Goal: Book appointment/travel/reservation

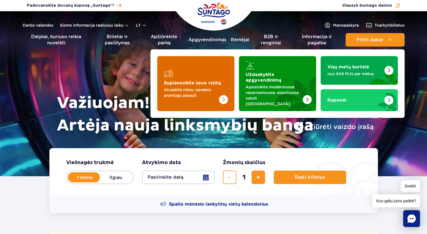
click at [215, 70] on img "Suplanuokite savo vizitą" at bounding box center [212, 89] width 45 height 44
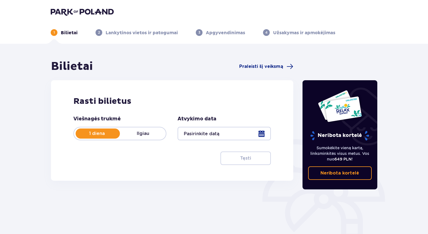
click at [263, 136] on div at bounding box center [224, 133] width 93 height 13
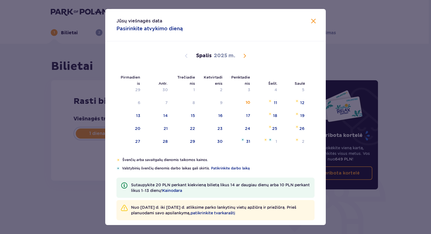
click at [242, 55] on span "Kitą mėnesį" at bounding box center [244, 55] width 7 height 7
click at [267, 88] on li "Šešt." at bounding box center [267, 83] width 27 height 12
drag, startPoint x: 271, startPoint y: 92, endPoint x: 264, endPoint y: 88, distance: 8.0
click at [272, 92] on div "1" at bounding box center [266, 90] width 27 height 12
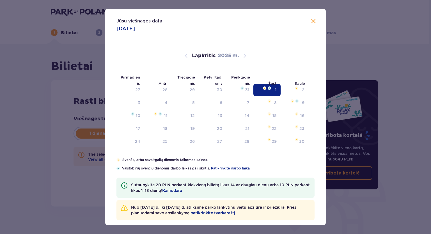
type input "[DATE]"
